Goal: Task Accomplishment & Management: Manage account settings

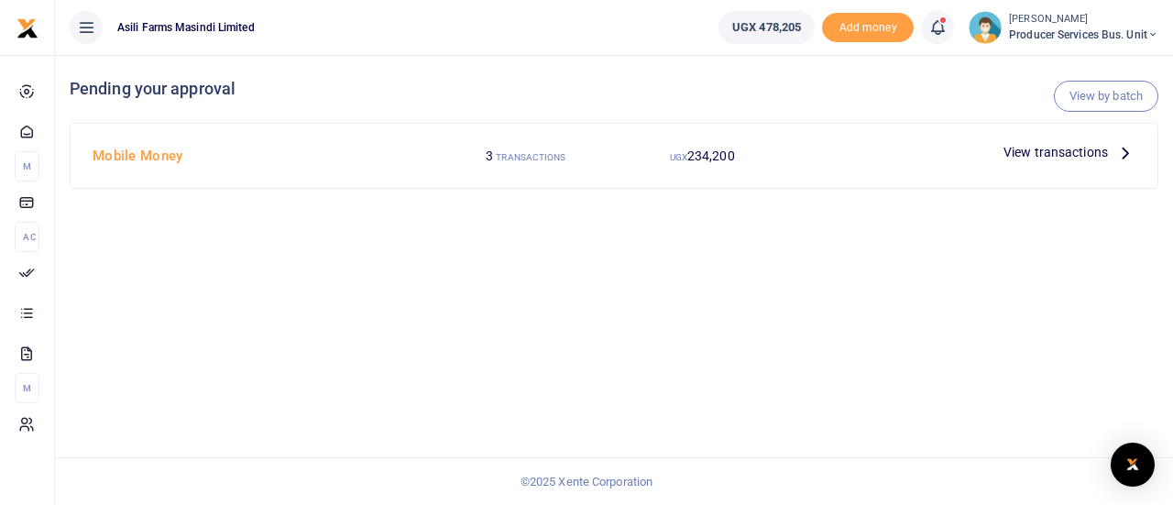
click at [1085, 156] on span "View transactions" at bounding box center [1055, 152] width 104 height 20
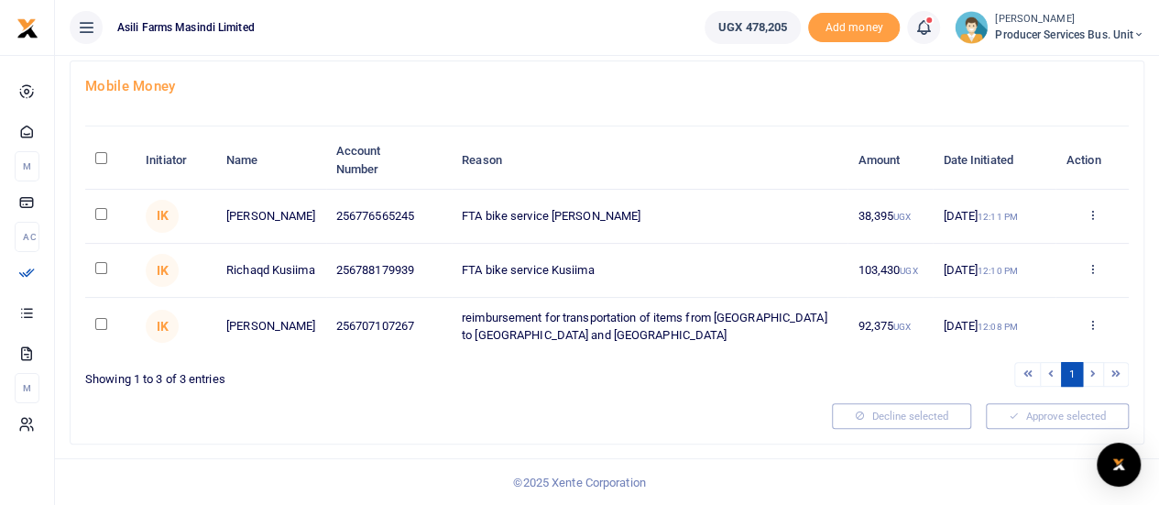
scroll to position [104, 0]
click at [100, 158] on input "\a \a : activate to sort column descending" at bounding box center [101, 156] width 12 height 12
checkbox input "true"
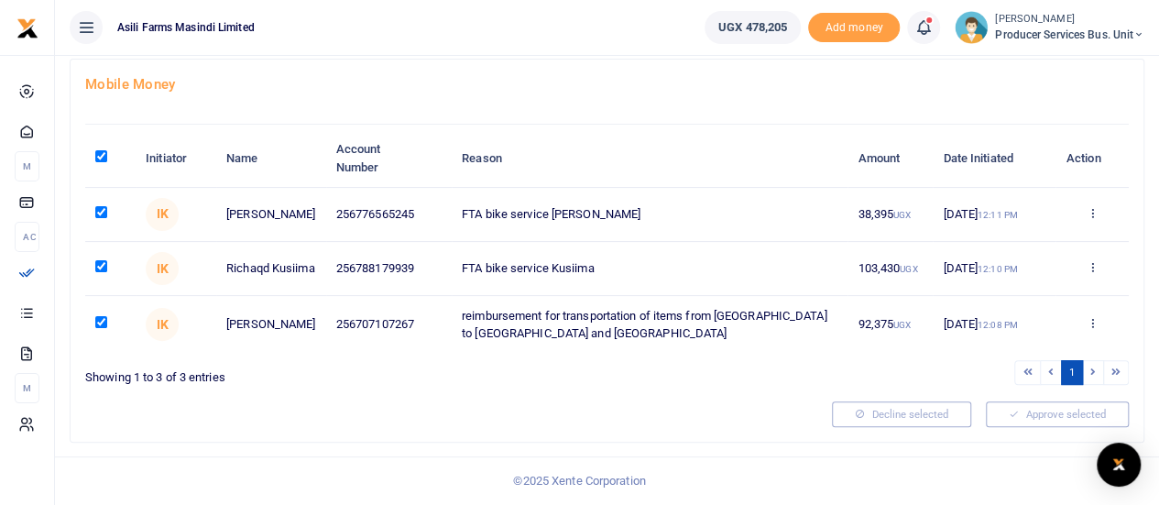
checkbox input "true"
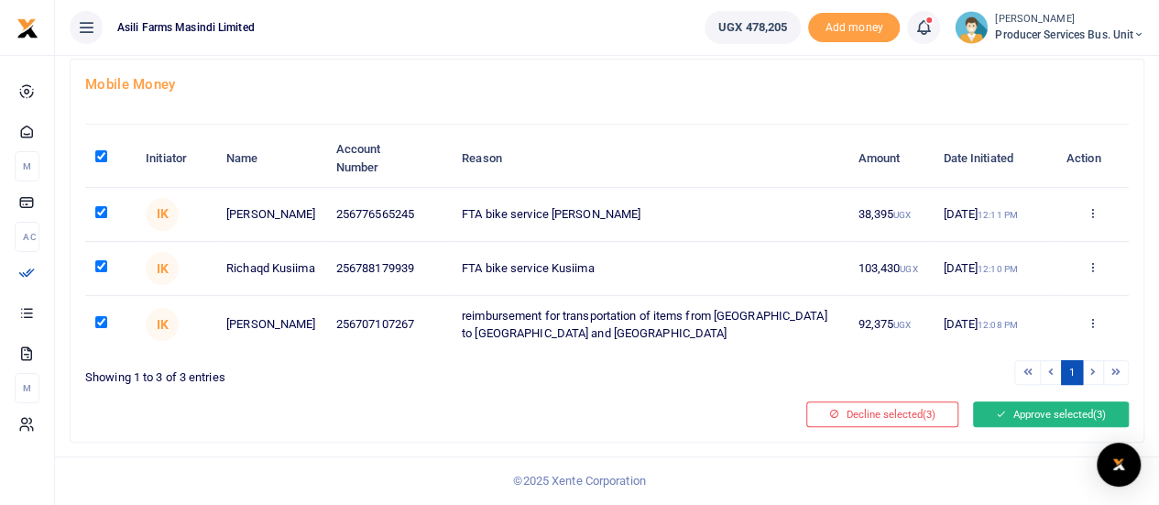
click at [1040, 411] on button "Approve selected (3)" at bounding box center [1051, 414] width 156 height 26
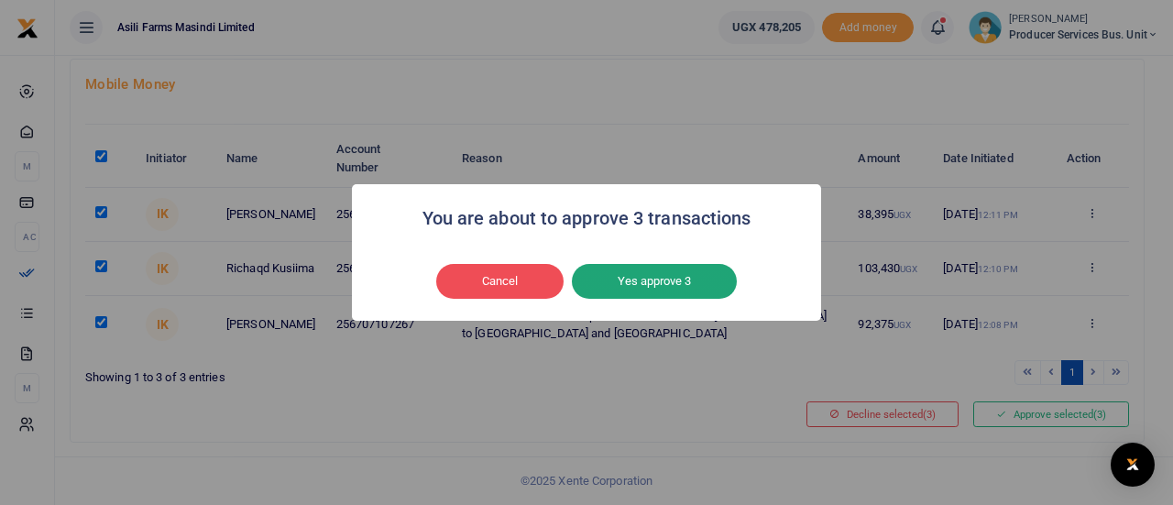
click at [650, 270] on button "Yes approve 3" at bounding box center [654, 281] width 165 height 35
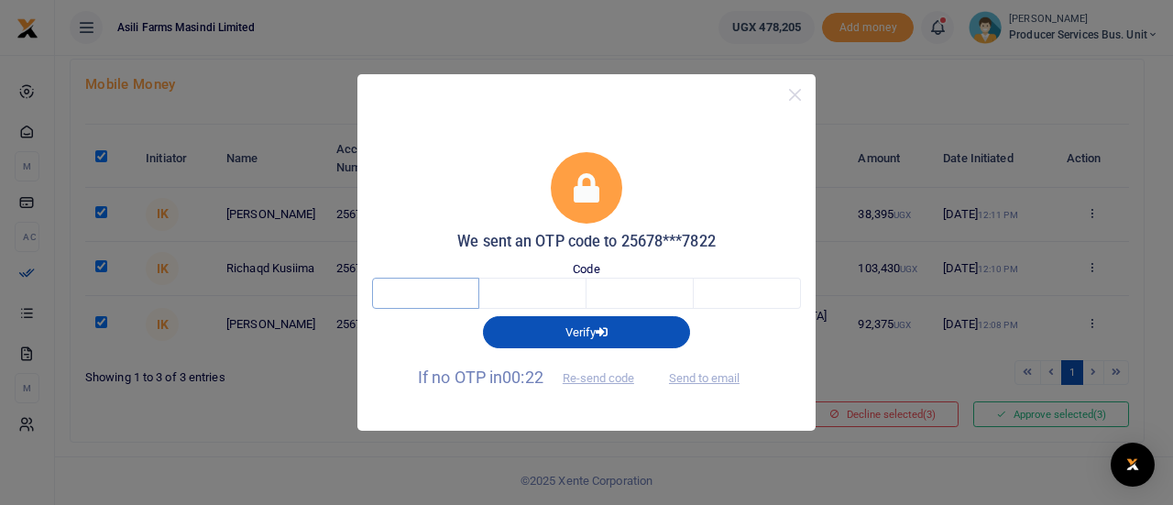
click at [414, 296] on input "text" at bounding box center [425, 293] width 107 height 31
type input "5"
type input "3"
type input "2"
type input "3"
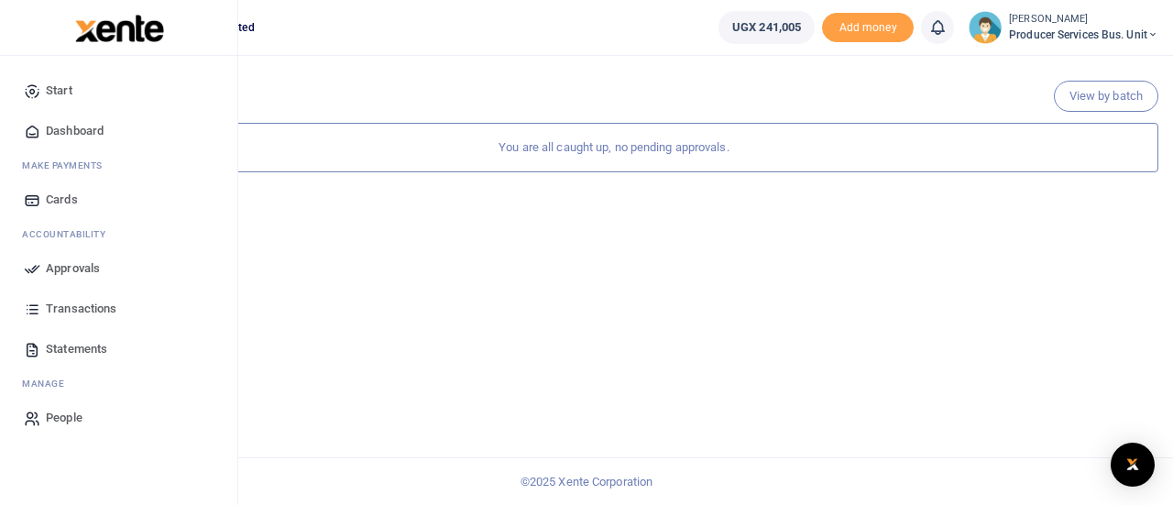
click at [70, 270] on span "Approvals" at bounding box center [73, 268] width 54 height 18
click at [57, 309] on span "Transactions" at bounding box center [81, 309] width 71 height 18
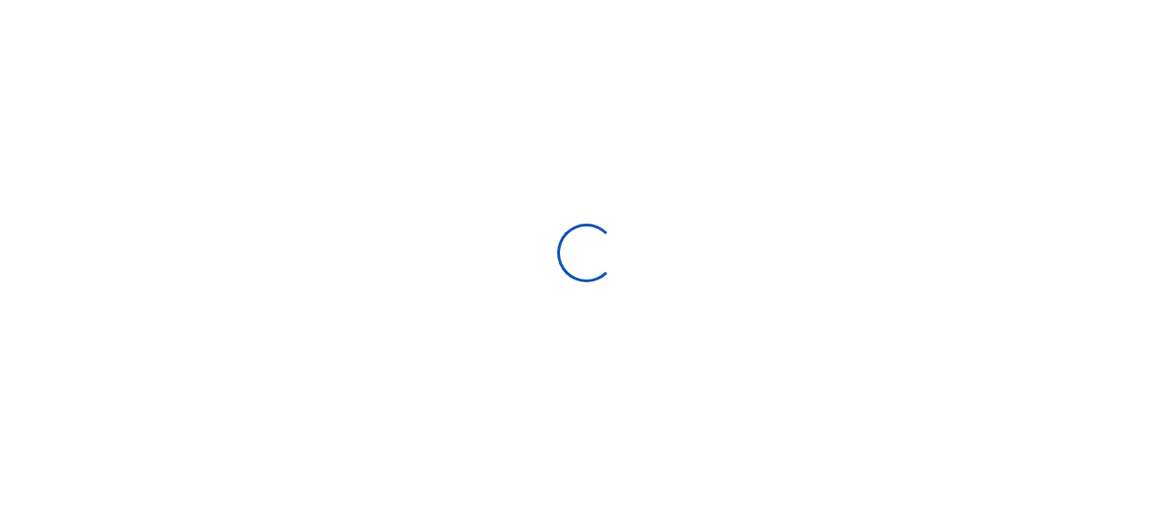
select select
type input "[DATE] - [DATE]"
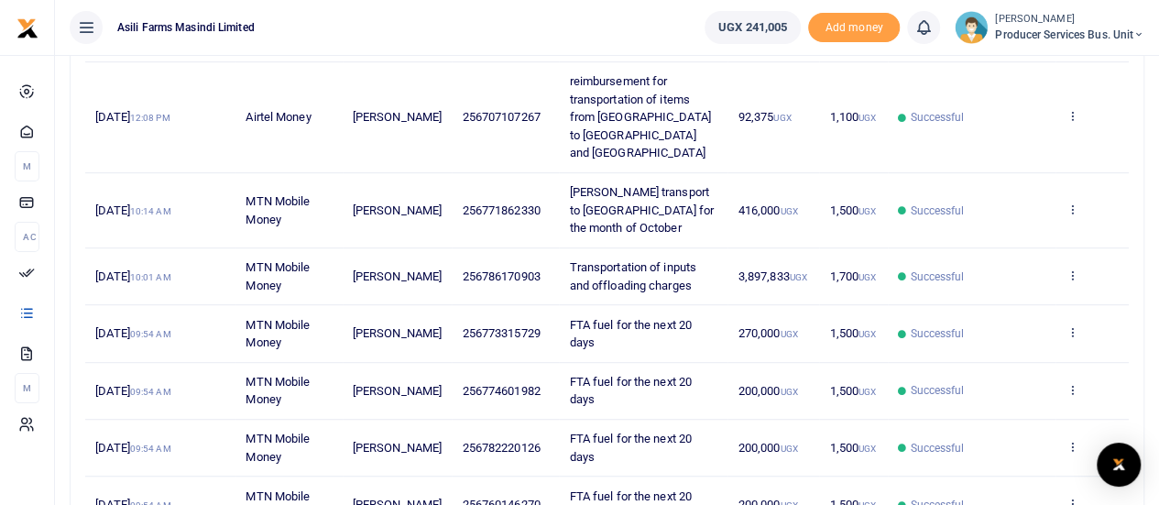
scroll to position [366, 0]
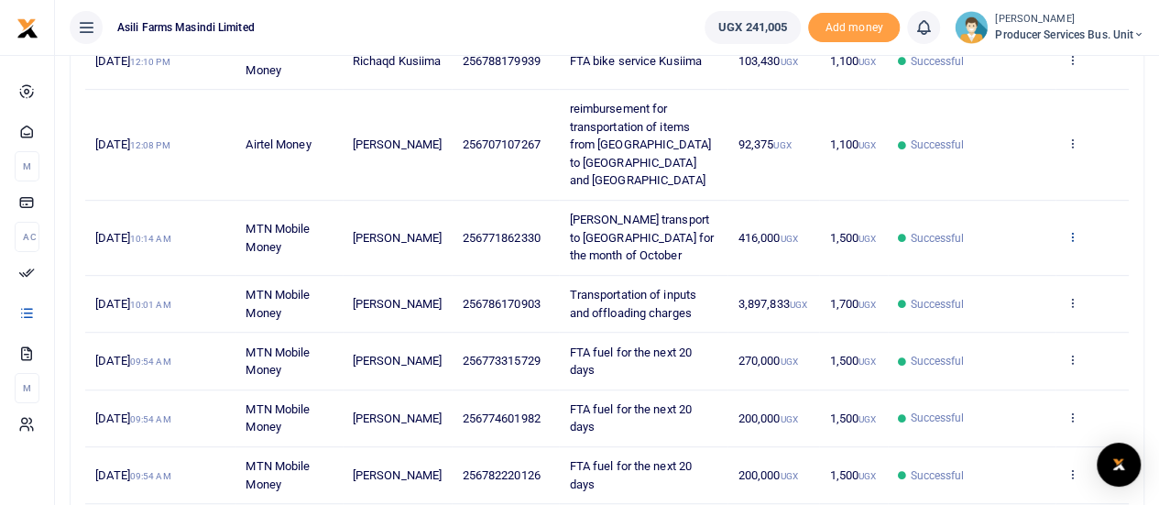
click at [1073, 230] on icon at bounding box center [1071, 236] width 12 height 13
click at [1013, 235] on link "View details" at bounding box center [1005, 239] width 145 height 26
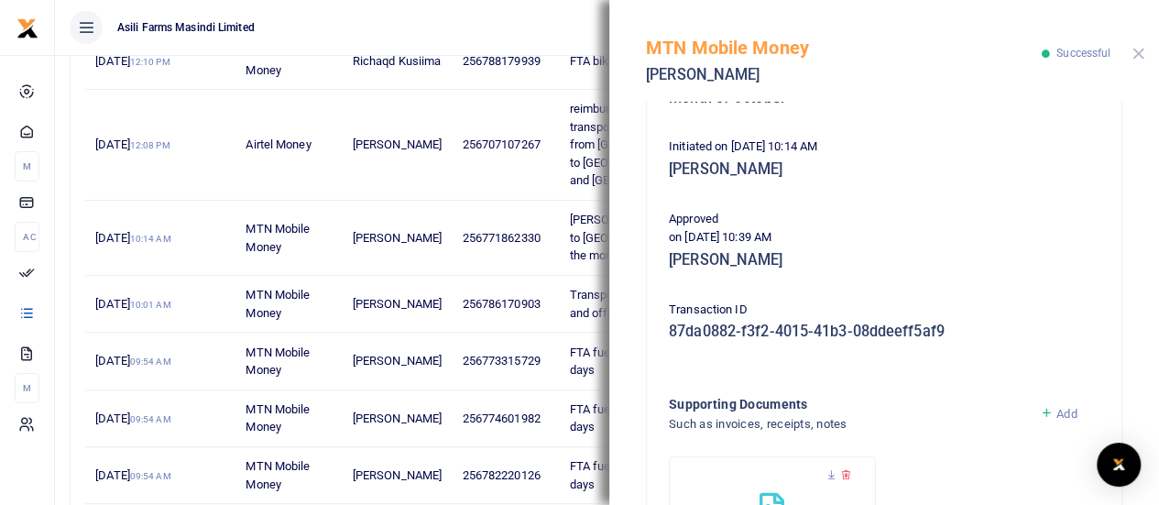
click at [1140, 49] on button "Close" at bounding box center [1138, 54] width 12 height 12
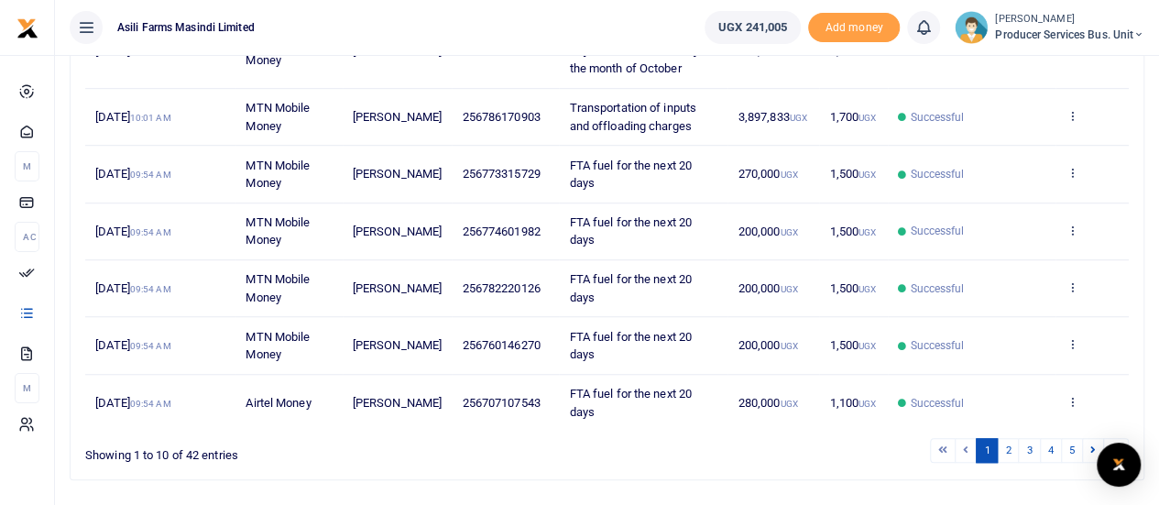
scroll to position [564, 0]
